Goal: Task Accomplishment & Management: Use online tool/utility

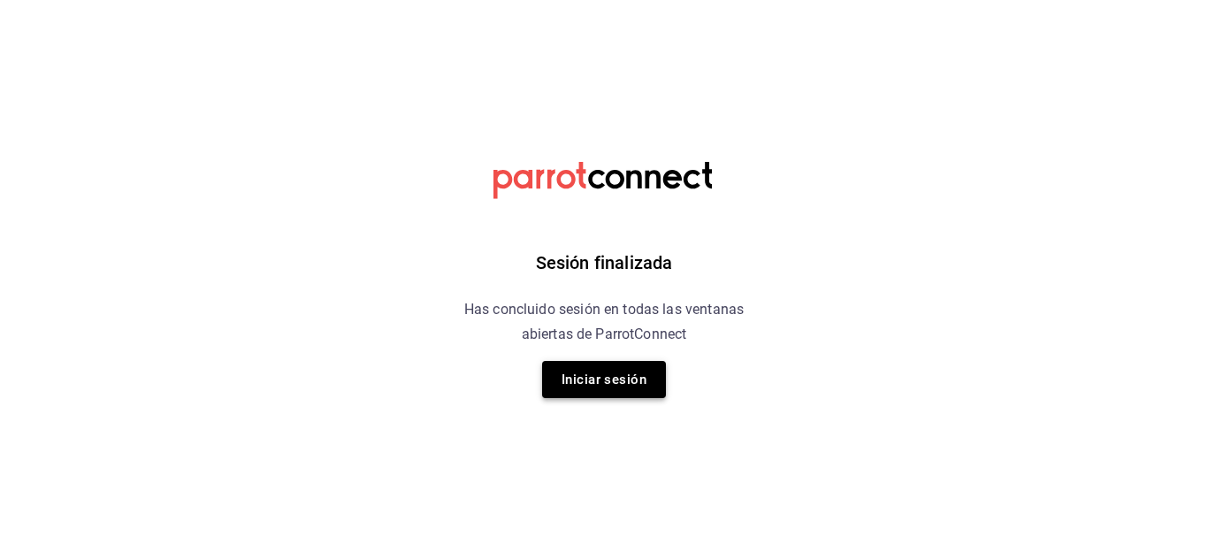
click at [619, 379] on button "Iniciar sesión" at bounding box center [604, 379] width 124 height 37
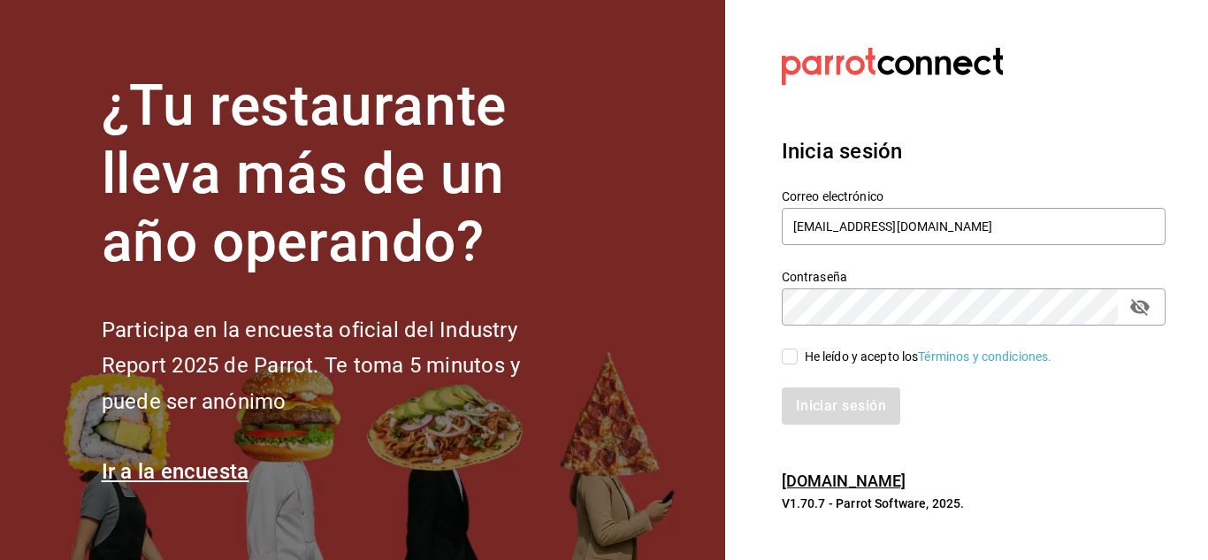
click at [787, 355] on input "He leído y acepto los Términos y condiciones." at bounding box center [790, 357] width 16 height 16
checkbox input "true"
click at [812, 409] on button "Iniciar sesión" at bounding box center [842, 405] width 120 height 37
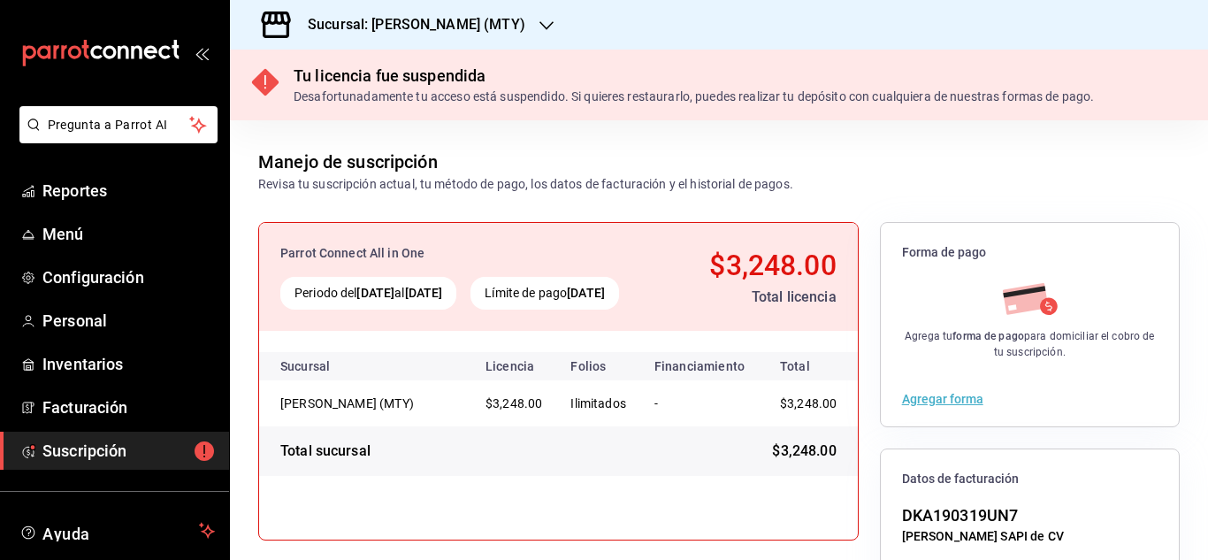
click at [444, 29] on h3 "Sucursal: [PERSON_NAME] (MTY)" at bounding box center [410, 24] width 232 height 21
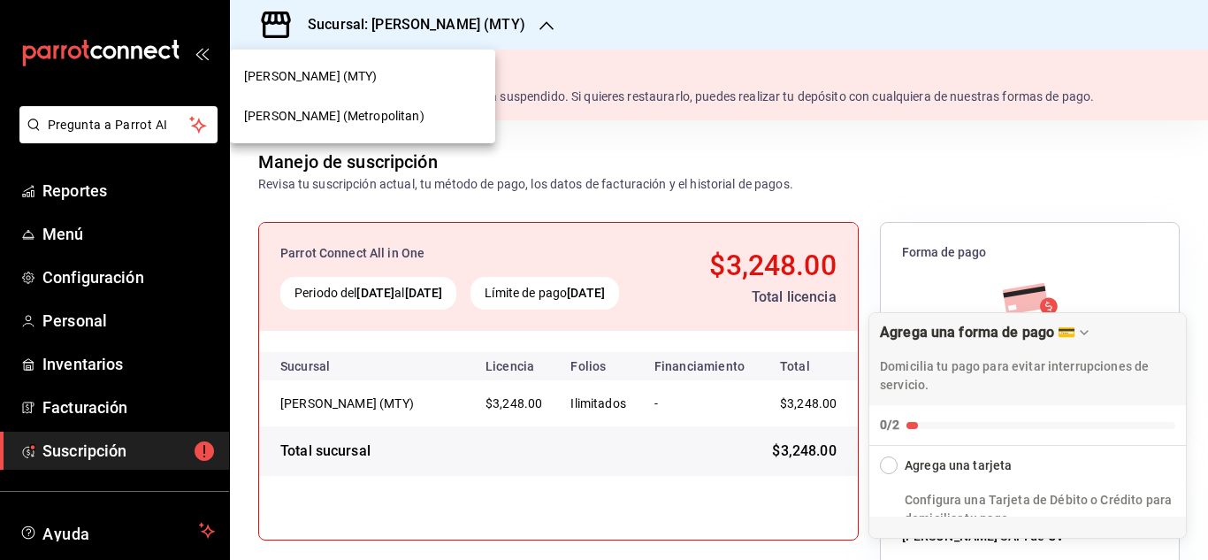
click at [340, 111] on span "[PERSON_NAME] (Metropolitan)" at bounding box center [334, 116] width 180 height 19
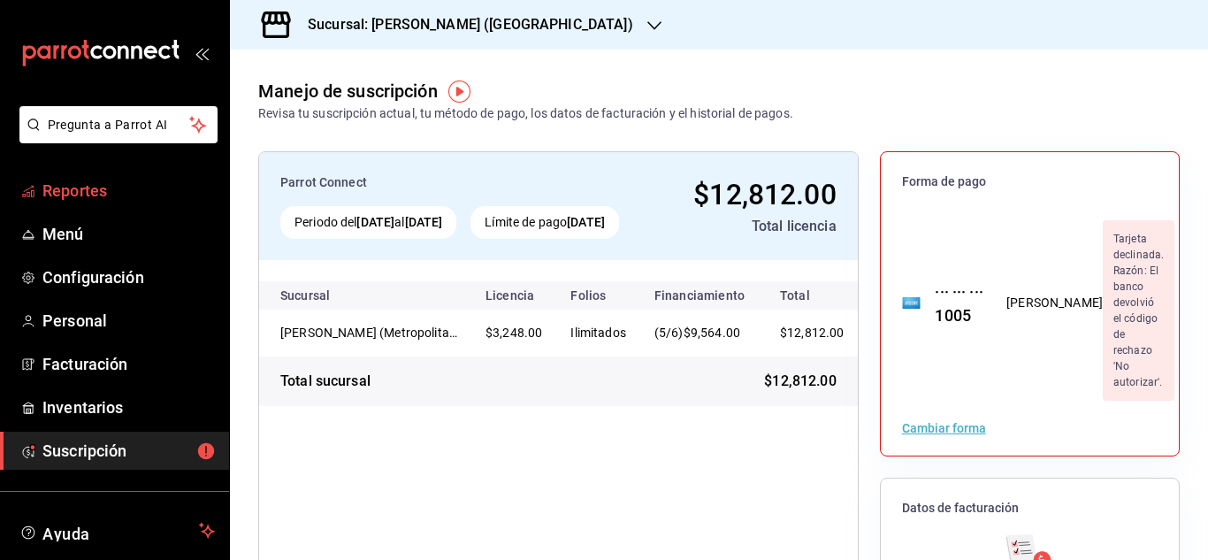
click at [90, 197] on span "Reportes" at bounding box center [128, 191] width 173 height 24
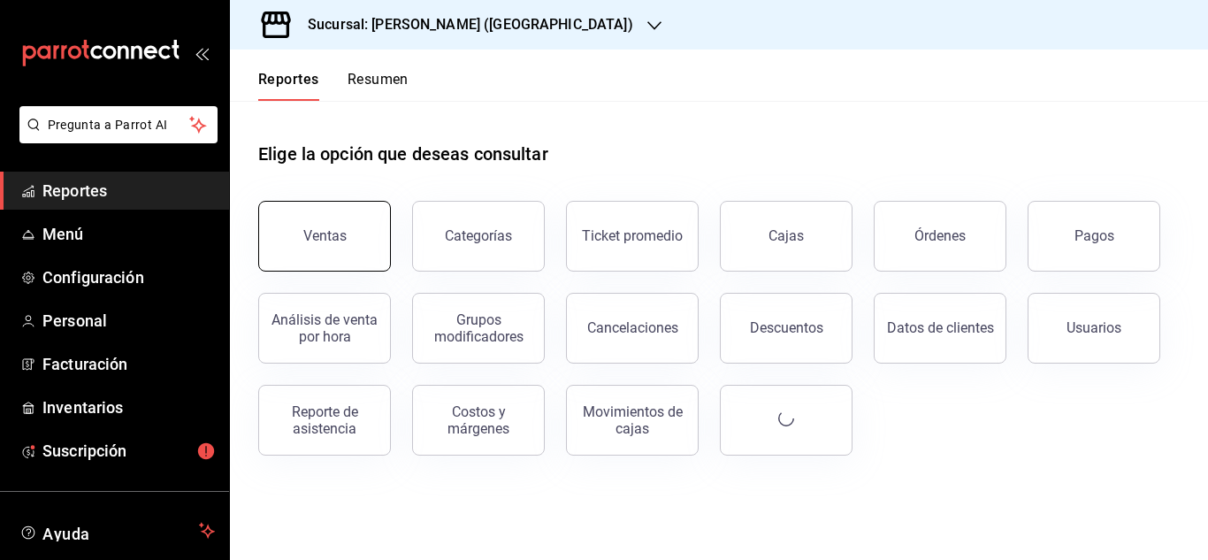
click at [349, 232] on button "Ventas" at bounding box center [324, 236] width 133 height 71
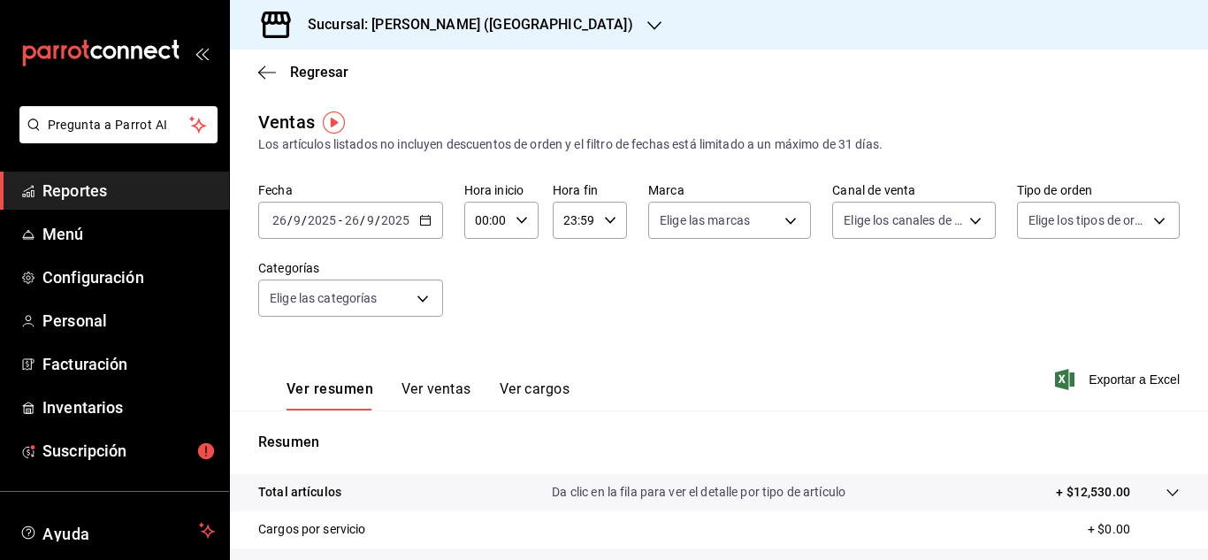
click at [425, 221] on icon "button" at bounding box center [425, 220] width 12 height 12
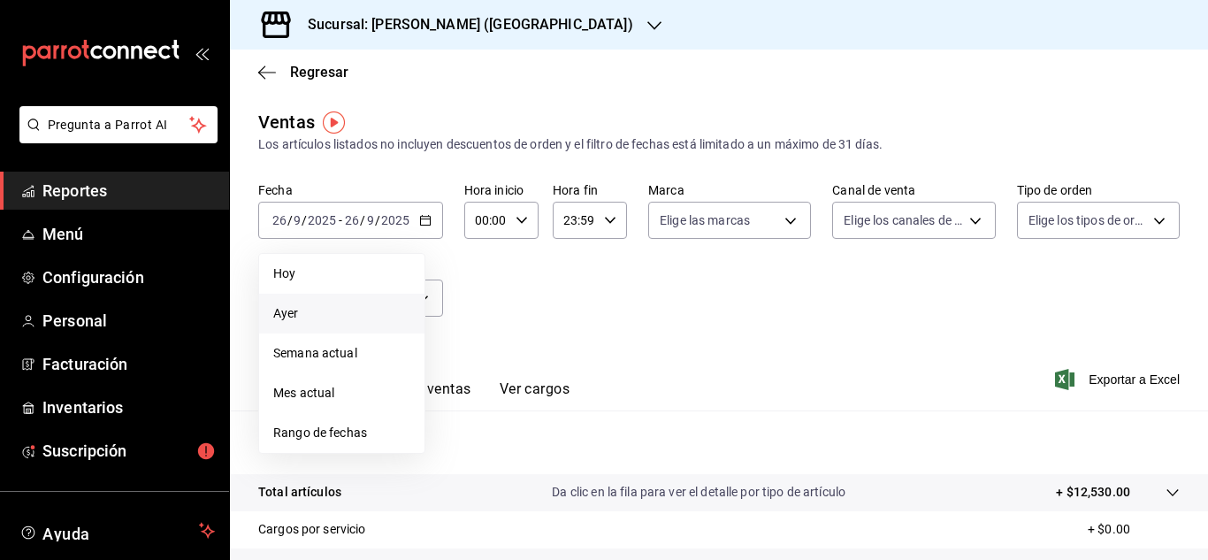
click at [300, 315] on span "Ayer" at bounding box center [341, 313] width 137 height 19
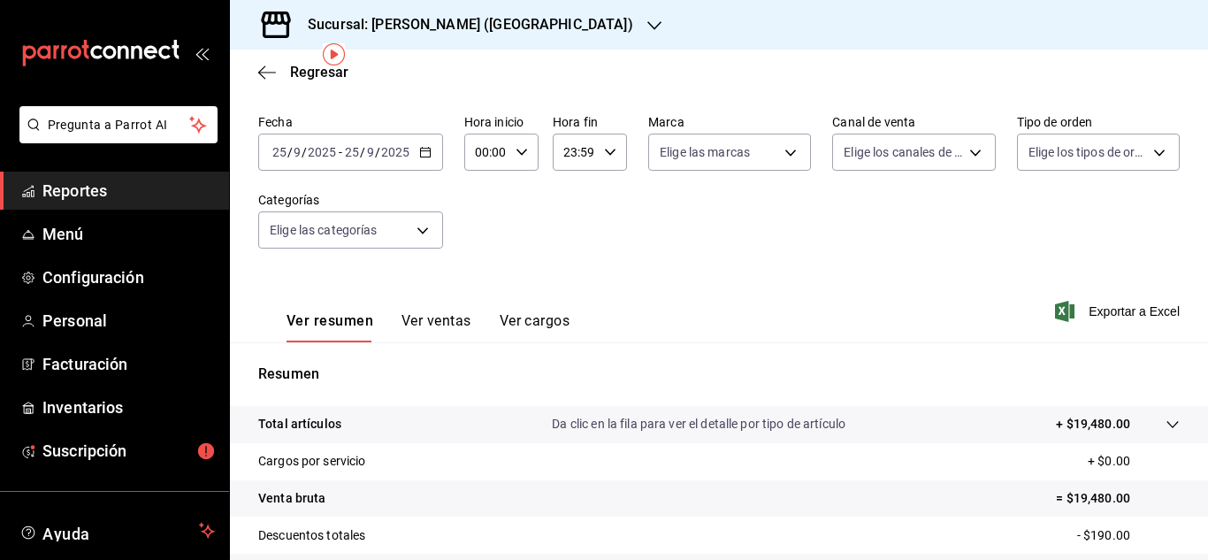
scroll to position [69, 0]
click at [422, 150] on icon "button" at bounding box center [425, 151] width 12 height 12
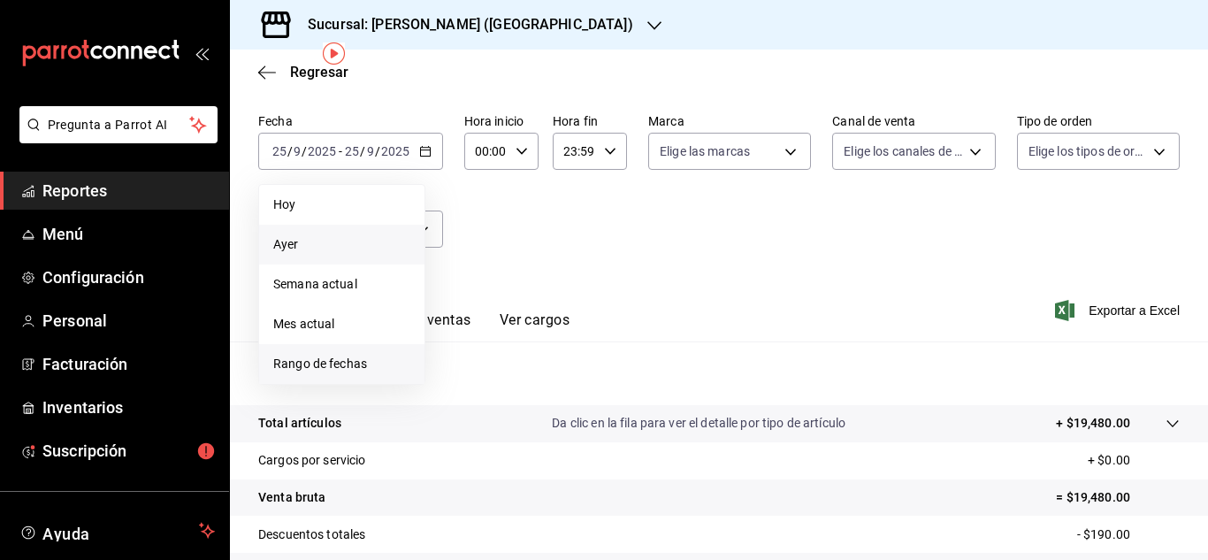
click at [314, 356] on span "Rango de fechas" at bounding box center [341, 364] width 137 height 19
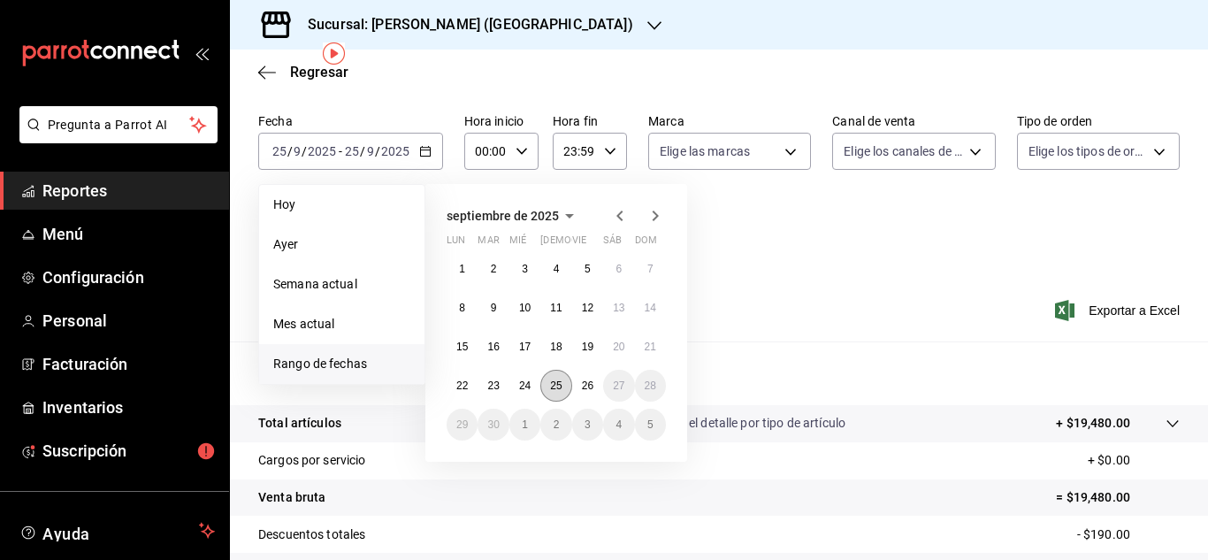
click at [556, 385] on abbr "25" at bounding box center [556, 386] width 12 height 12
